Goal: Task Accomplishment & Management: Manage account settings

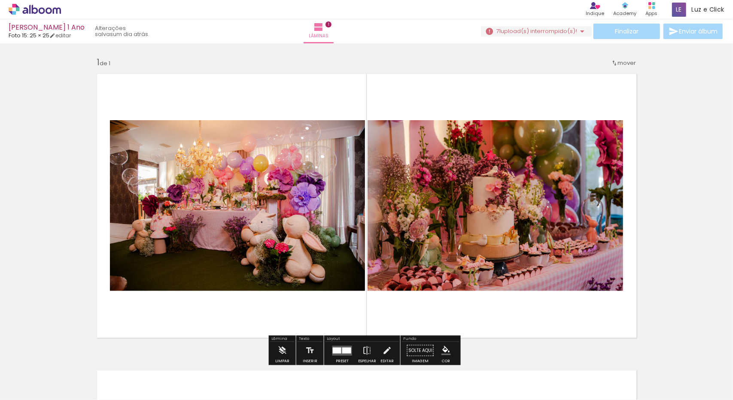
scroll to position [43, 0]
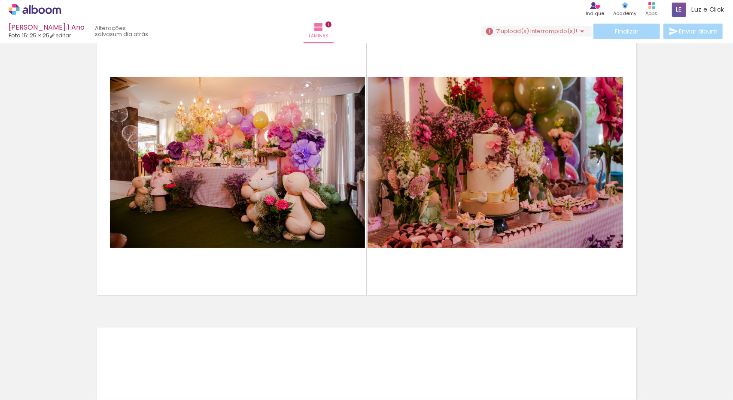
click at [82, 377] on div at bounding box center [86, 371] width 28 height 43
click at [83, 366] on div at bounding box center [86, 371] width 28 height 43
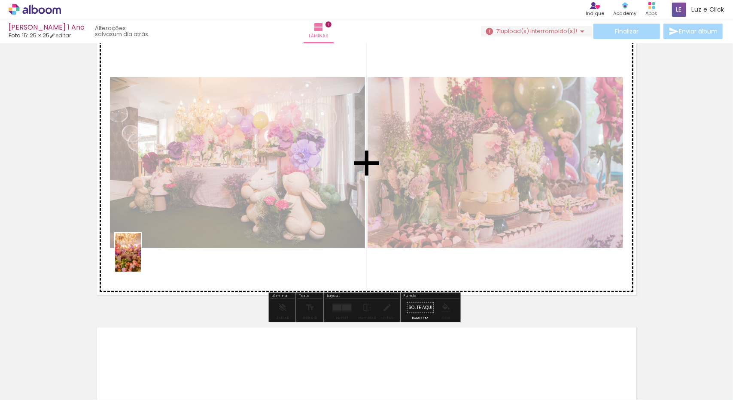
drag, startPoint x: 88, startPoint y: 375, endPoint x: 142, endPoint y: 257, distance: 128.8
click at [143, 253] on quentale-workspace at bounding box center [366, 200] width 733 height 400
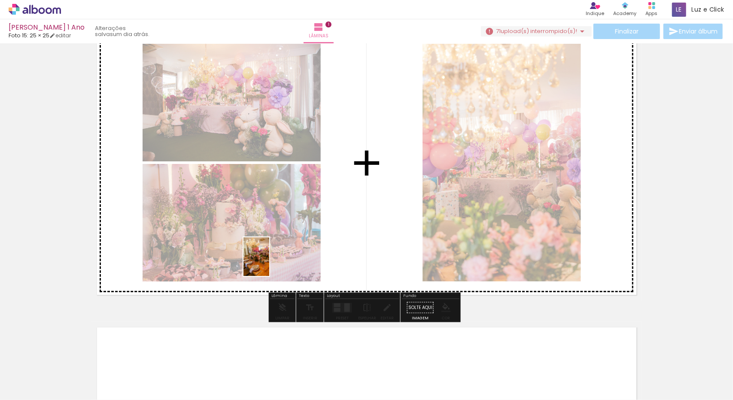
drag, startPoint x: 133, startPoint y: 375, endPoint x: 267, endPoint y: 282, distance: 162.4
click at [269, 264] on quentale-workspace at bounding box center [366, 200] width 733 height 400
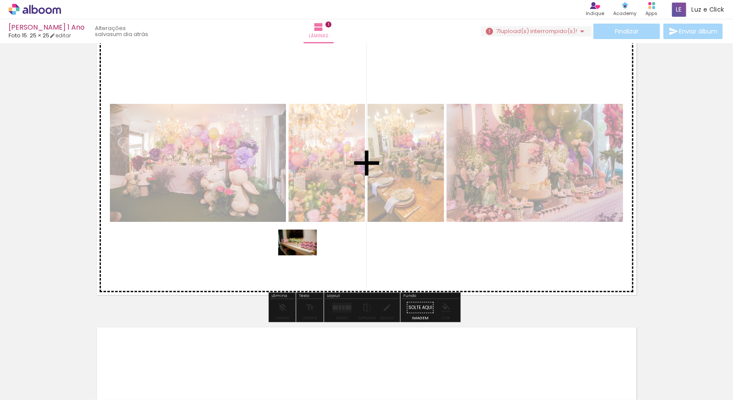
drag, startPoint x: 233, startPoint y: 374, endPoint x: 299, endPoint y: 287, distance: 110.1
click at [314, 229] on quentale-workspace at bounding box center [366, 200] width 733 height 400
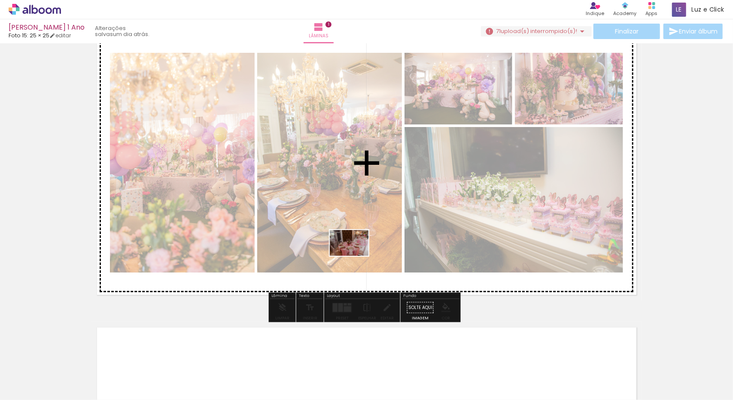
drag, startPoint x: 284, startPoint y: 358, endPoint x: 350, endPoint y: 313, distance: 80.1
click at [356, 255] on quentale-workspace at bounding box center [366, 200] width 733 height 400
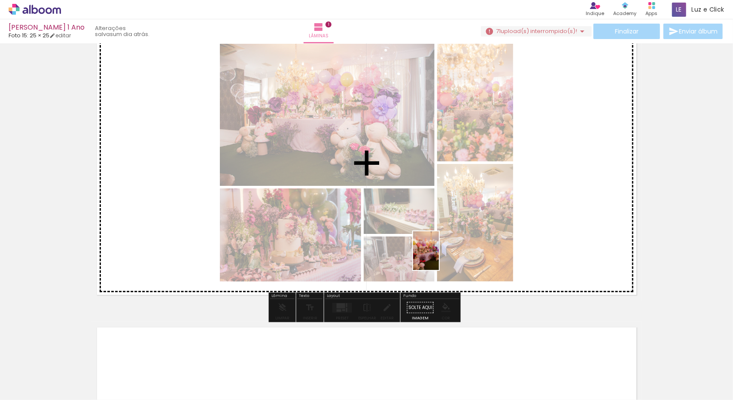
drag, startPoint x: 338, startPoint y: 366, endPoint x: 444, endPoint y: 251, distance: 155.7
click at [444, 251] on quentale-workspace at bounding box center [366, 200] width 733 height 400
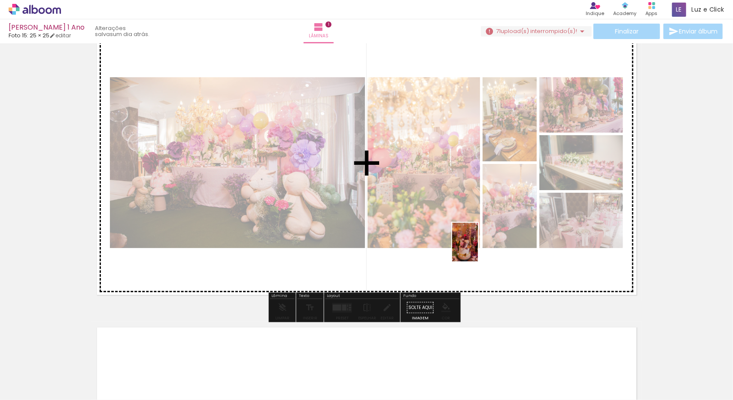
drag, startPoint x: 376, startPoint y: 378, endPoint x: 478, endPoint y: 249, distance: 164.9
click at [478, 249] on quentale-workspace at bounding box center [366, 200] width 733 height 400
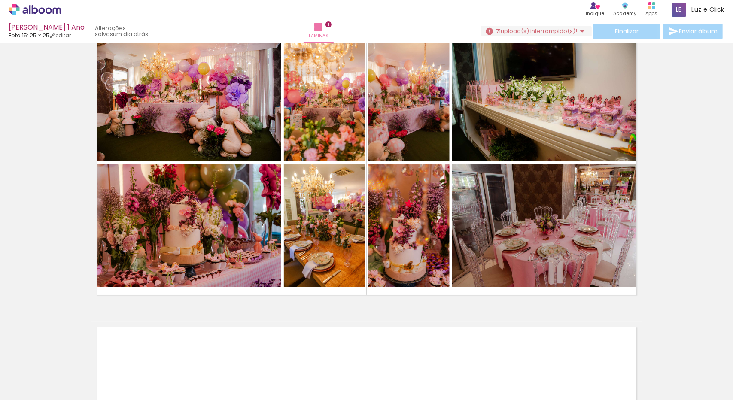
scroll to position [0, 0]
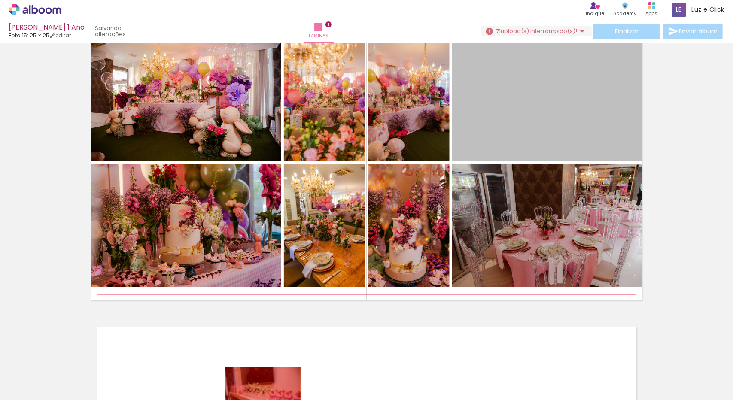
drag, startPoint x: 494, startPoint y: 120, endPoint x: 259, endPoint y: 392, distance: 358.8
click at [259, 392] on quentale-workspace at bounding box center [366, 200] width 733 height 400
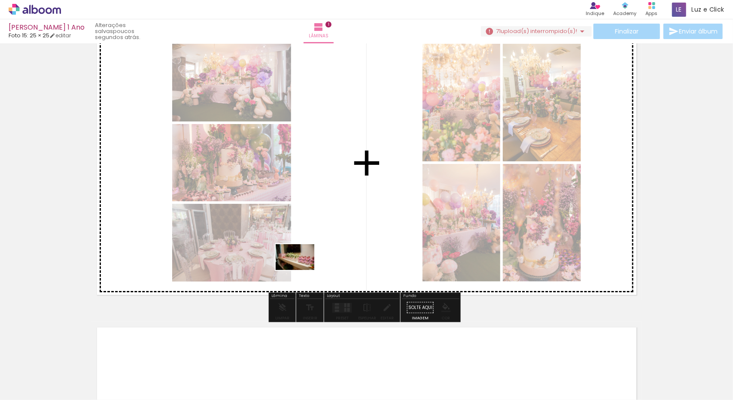
drag, startPoint x: 239, startPoint y: 376, endPoint x: 318, endPoint y: 250, distance: 148.9
click at [318, 250] on quentale-workspace at bounding box center [366, 200] width 733 height 400
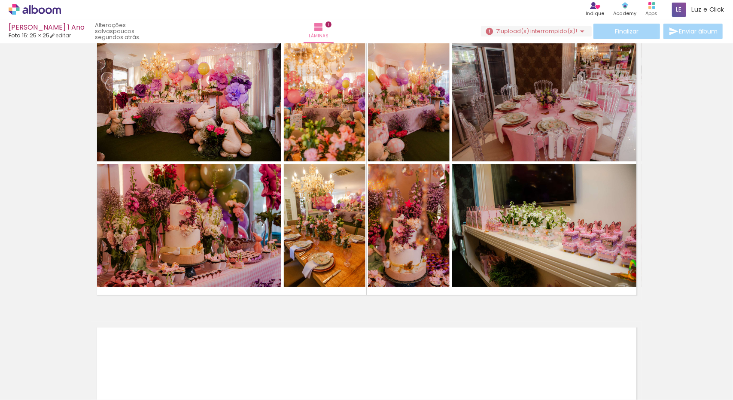
scroll to position [0, 1613]
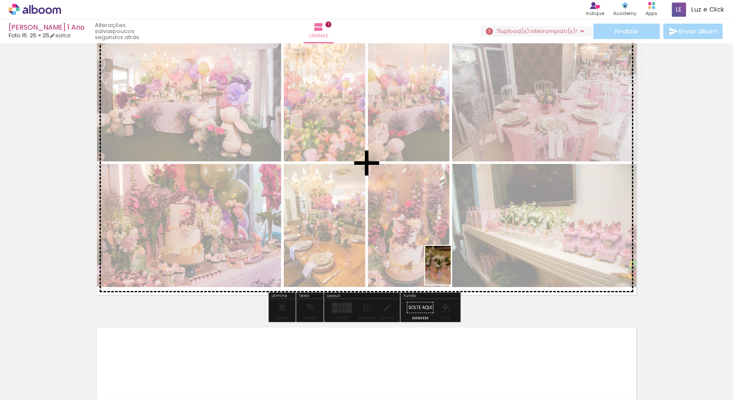
drag, startPoint x: 396, startPoint y: 371, endPoint x: 452, endPoint y: 276, distance: 109.9
click at [454, 268] on quentale-workspace at bounding box center [366, 200] width 733 height 400
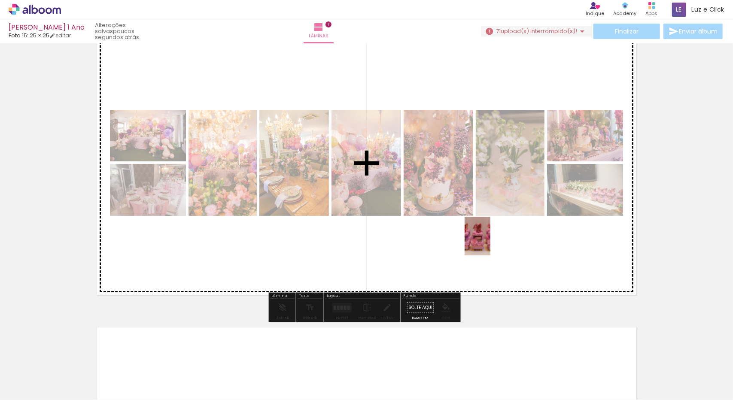
drag, startPoint x: 444, startPoint y: 376, endPoint x: 486, endPoint y: 254, distance: 129.5
click at [491, 243] on quentale-workspace at bounding box center [366, 200] width 733 height 400
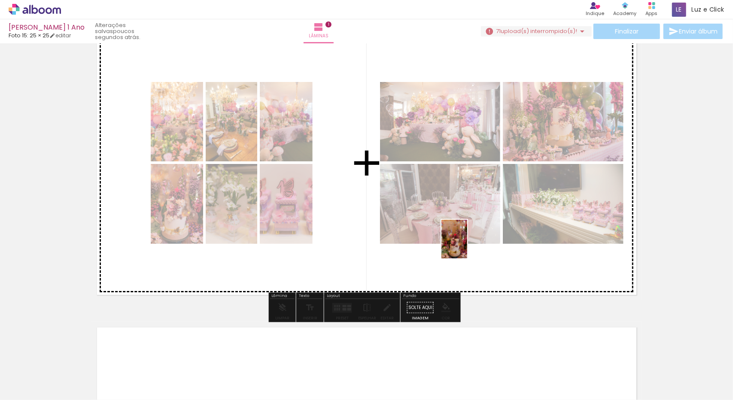
drag, startPoint x: 494, startPoint y: 371, endPoint x: 465, endPoint y: 264, distance: 110.5
click at [466, 246] on quentale-workspace at bounding box center [366, 200] width 733 height 400
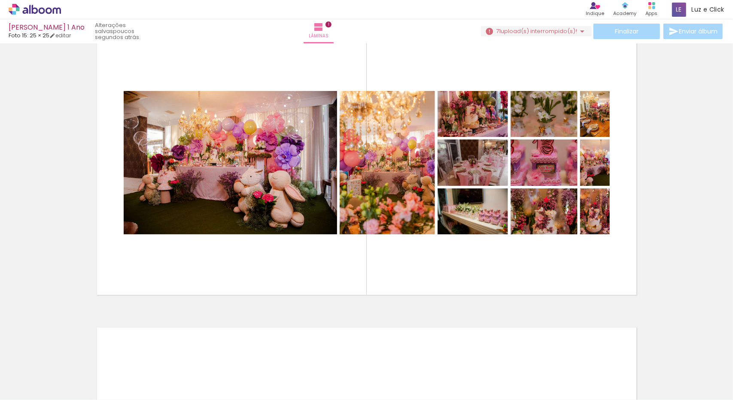
scroll to position [0, 2604]
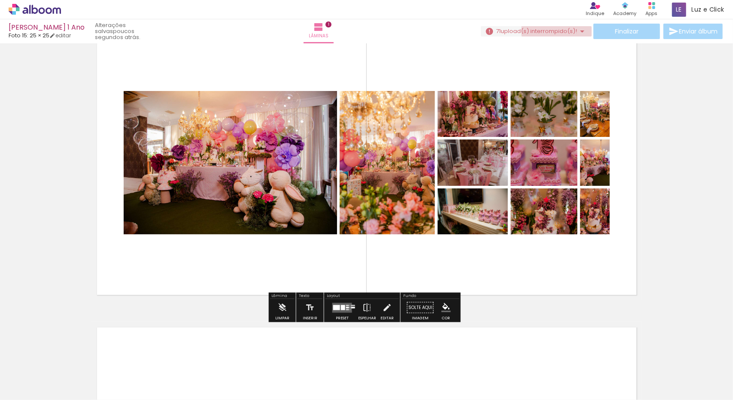
click at [561, 31] on span "upload(s) interrompido(s)!" at bounding box center [539, 31] width 76 height 8
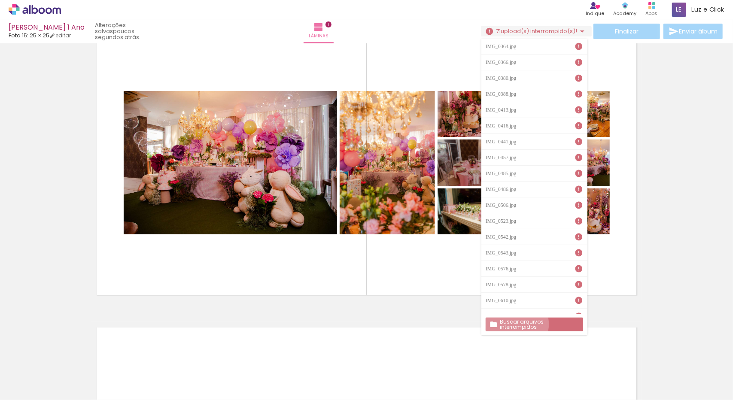
click at [0, 0] on slot "Buscar arquivos interrompidos" at bounding box center [0, 0] width 0 height 0
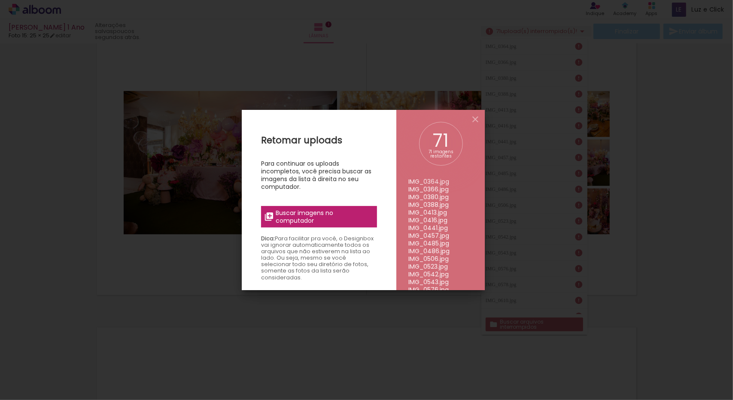
click at [307, 214] on span "Buscar imagens no computador" at bounding box center [324, 216] width 96 height 15
click at [0, 0] on input "file" at bounding box center [0, 0] width 0 height 0
click at [474, 119] on iron-icon at bounding box center [475, 119] width 10 height 10
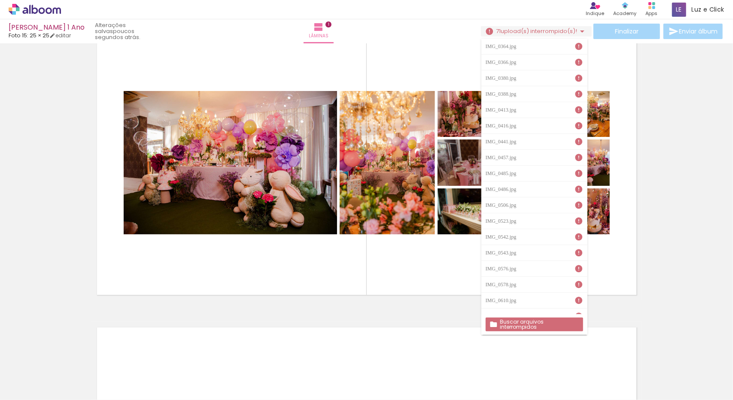
scroll to position [0, 332]
click at [81, 299] on div "Inserir lâmina 1 de 1" at bounding box center [366, 300] width 733 height 594
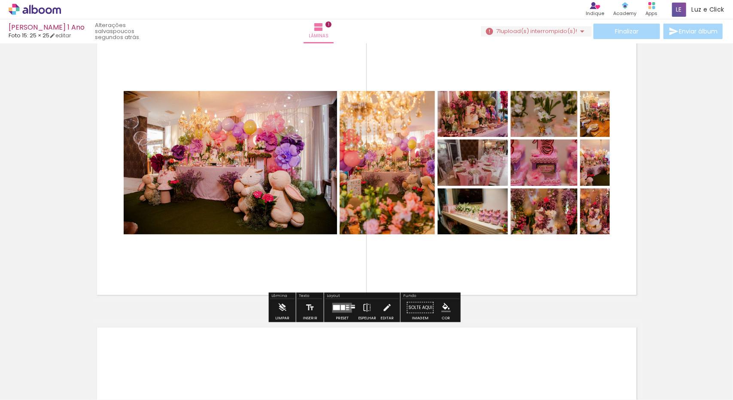
click at [29, 10] on icon at bounding box center [29, 9] width 1 height 9
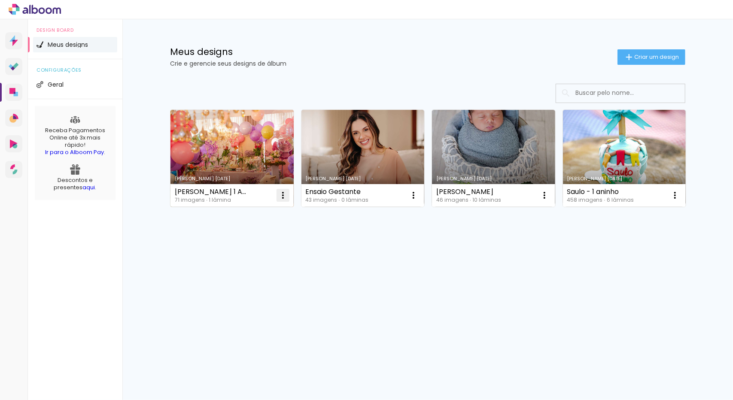
click at [279, 196] on iron-icon at bounding box center [283, 195] width 10 height 10
click at [246, 252] on paper-item "Excluir" at bounding box center [249, 251] width 85 height 17
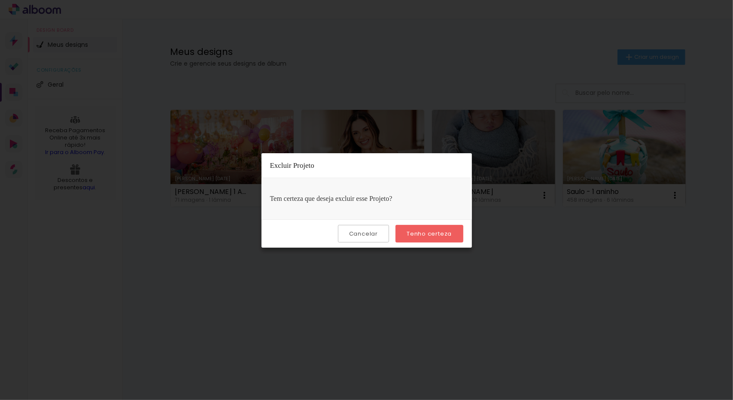
drag, startPoint x: 364, startPoint y: 237, endPoint x: 360, endPoint y: 236, distance: 4.4
click at [0, 0] on slot "Cancelar" at bounding box center [0, 0] width 0 height 0
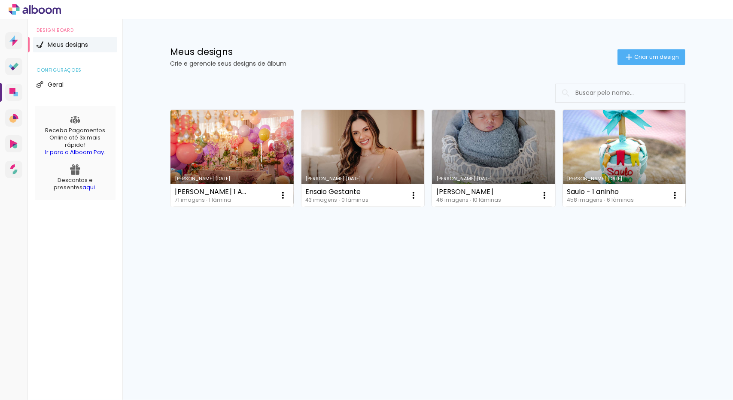
drag, startPoint x: 236, startPoint y: 195, endPoint x: 218, endPoint y: 220, distance: 31.7
click at [173, 194] on div "Ana Rosa 1 Ano 71 imagens ∙ 1 lâmina Abrir Fazer uma cópia Excluir" at bounding box center [232, 195] width 123 height 23
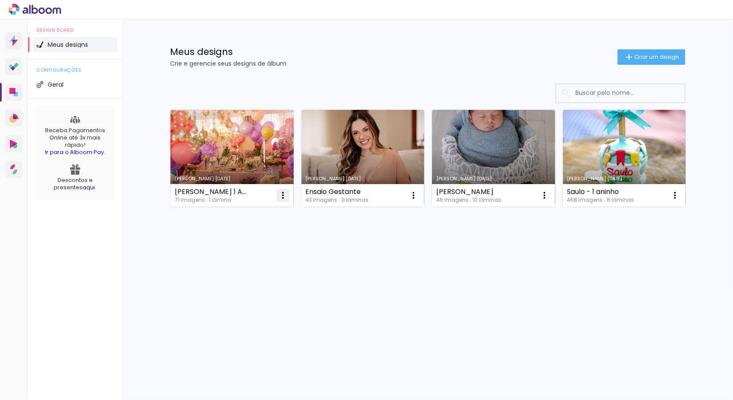
click at [280, 195] on iron-icon at bounding box center [283, 195] width 10 height 10
click at [239, 253] on span "Excluir" at bounding box center [235, 252] width 18 height 6
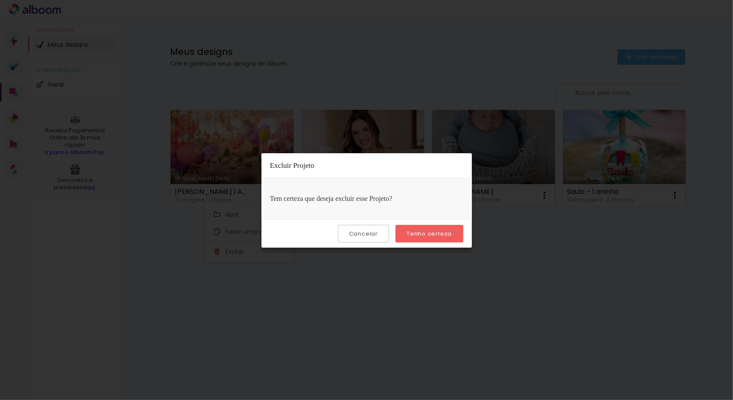
click at [432, 237] on paper-button "Tenho certeza" at bounding box center [429, 234] width 67 height 18
click at [0, 0] on slot "Tenho certeza" at bounding box center [0, 0] width 0 height 0
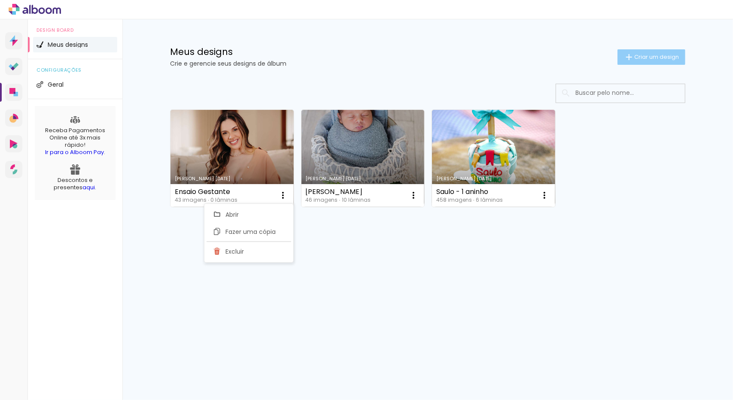
click at [666, 55] on span "Criar um design" at bounding box center [656, 57] width 45 height 6
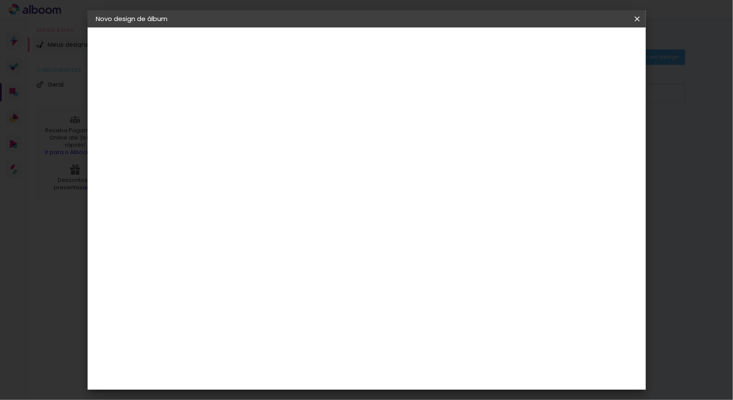
click at [237, 118] on input at bounding box center [237, 115] width 0 height 13
type input "Ana Rosa 1 Ano"
type paper-input "Ana Rosa 1 Ano"
click at [325, 50] on paper-button "Avançar" at bounding box center [304, 45] width 42 height 15
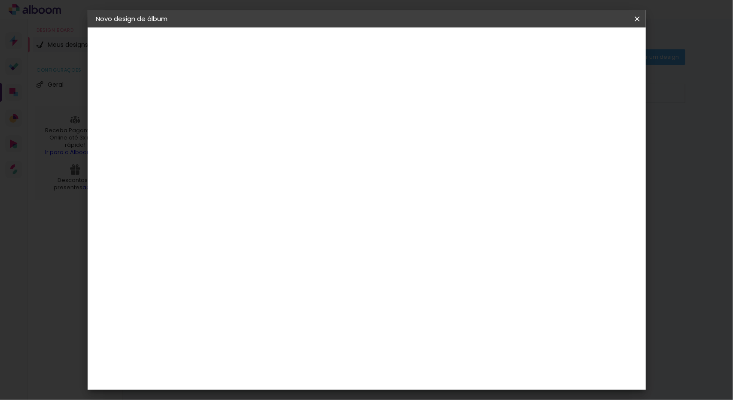
click at [242, 222] on div "Foto 15" at bounding box center [238, 229] width 15 height 14
click at [0, 0] on slot "Avançar" at bounding box center [0, 0] width 0 height 0
click at [295, 343] on span "25 × 25" at bounding box center [275, 354] width 40 height 23
click at [0, 0] on slot "Avançar" at bounding box center [0, 0] width 0 height 0
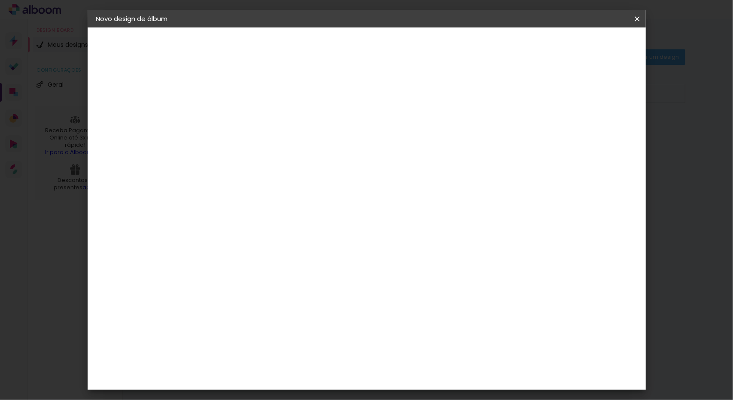
click at [563, 97] on paper-checkbox "Mostrar sangria" at bounding box center [559, 93] width 65 height 11
type paper-checkbox "on"
click at [583, 48] on span "Iniciar design" at bounding box center [563, 46] width 39 height 6
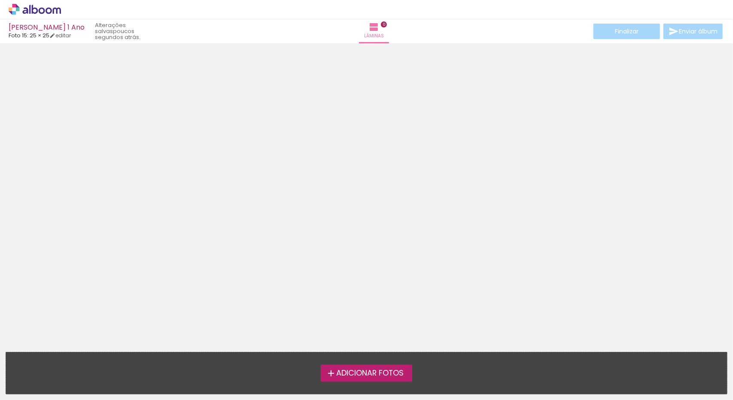
click at [397, 370] on span "Adicionar Fotos" at bounding box center [369, 374] width 67 height 8
click at [0, 0] on input "file" at bounding box center [0, 0] width 0 height 0
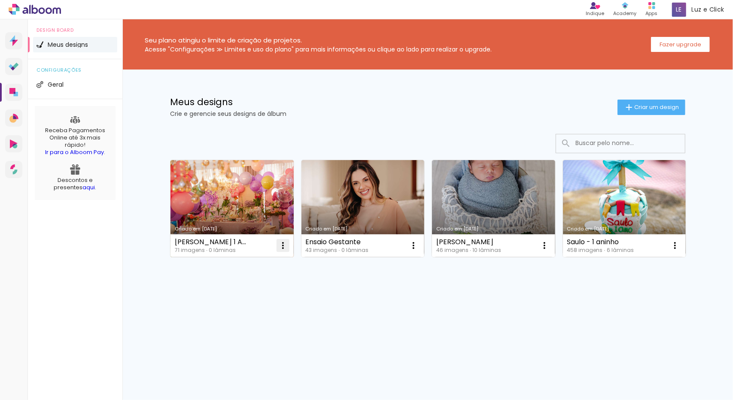
click at [284, 247] on iron-icon at bounding box center [283, 246] width 10 height 10
click at [241, 303] on span "Excluir" at bounding box center [235, 302] width 18 height 6
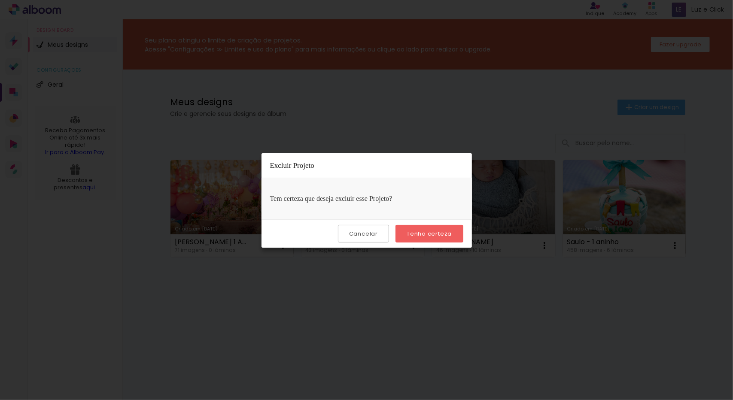
click at [439, 238] on paper-button "Tenho certeza" at bounding box center [429, 234] width 67 height 18
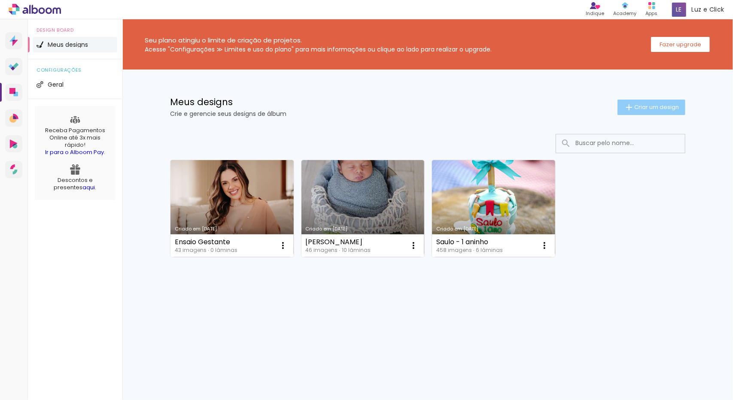
click at [668, 110] on span "Criar um design" at bounding box center [656, 107] width 45 height 6
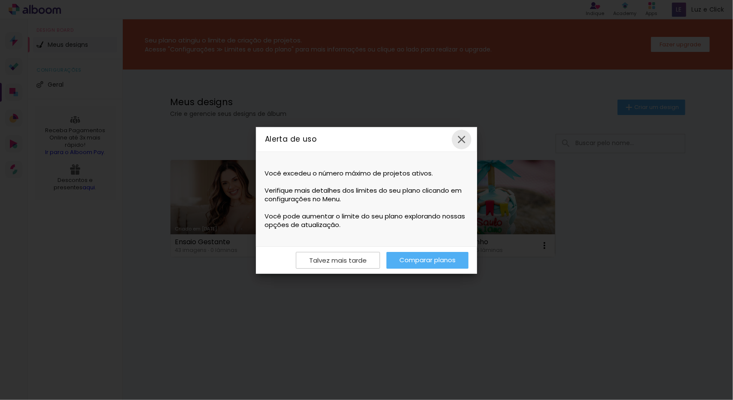
click at [467, 140] on iron-icon at bounding box center [461, 139] width 13 height 13
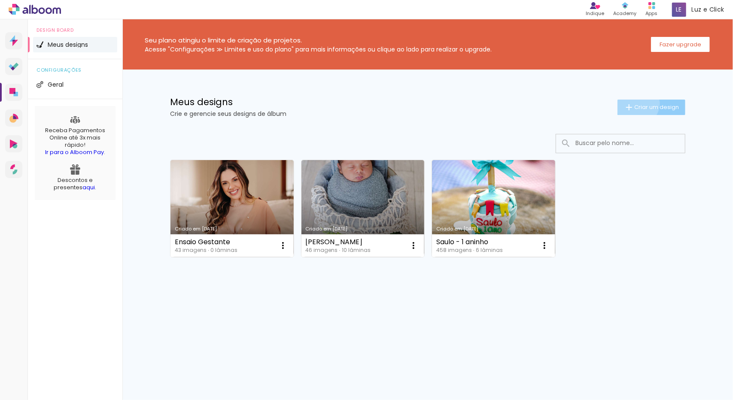
click at [636, 104] on span "Criar um design" at bounding box center [656, 107] width 45 height 6
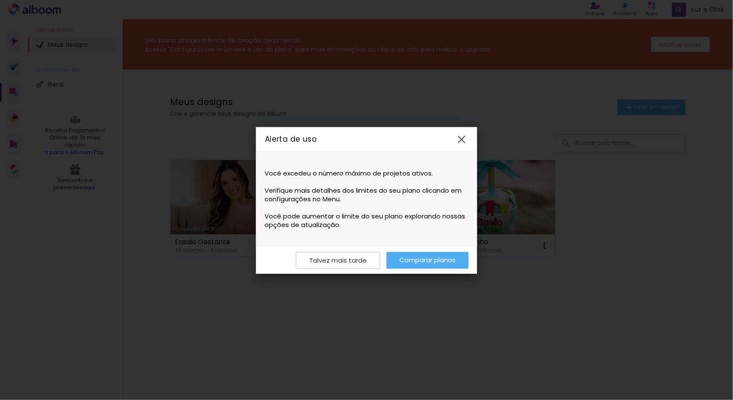
click at [412, 265] on link "Comparar planos" at bounding box center [428, 260] width 82 height 17
click at [456, 138] on iron-icon at bounding box center [461, 139] width 13 height 13
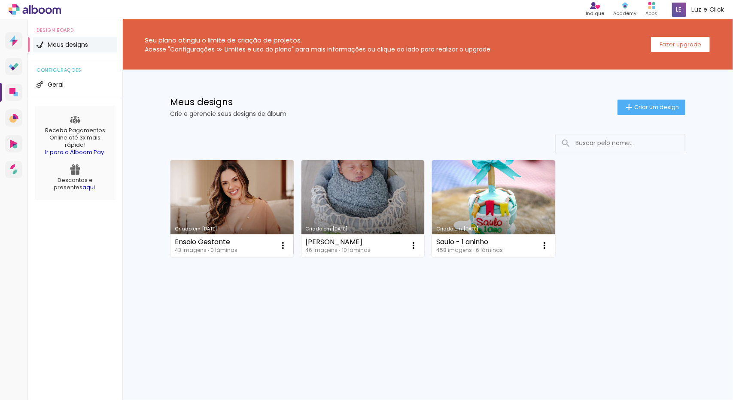
click at [522, 62] on div "Seu plano atingiu o limite de criação de projetos. Acesse "Configurações ≫ Limi…" at bounding box center [427, 44] width 611 height 50
click at [0, 0] on slot "Fazer upgrade" at bounding box center [0, 0] width 0 height 0
click at [712, 8] on span "Luz e Click" at bounding box center [708, 9] width 33 height 9
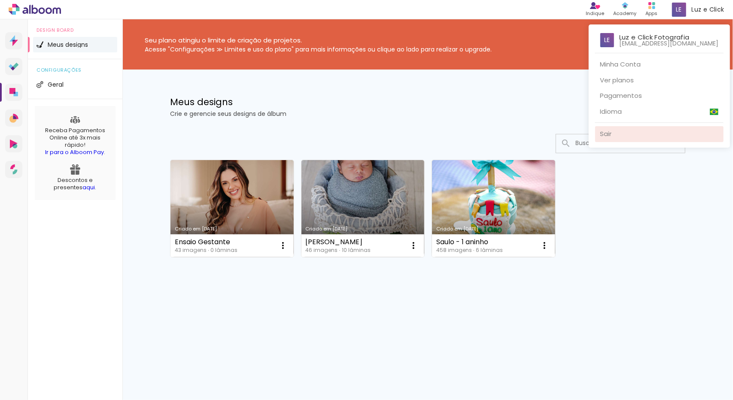
click at [632, 131] on link "Sair" at bounding box center [659, 134] width 128 height 16
